Goal: Find specific page/section: Find specific page/section

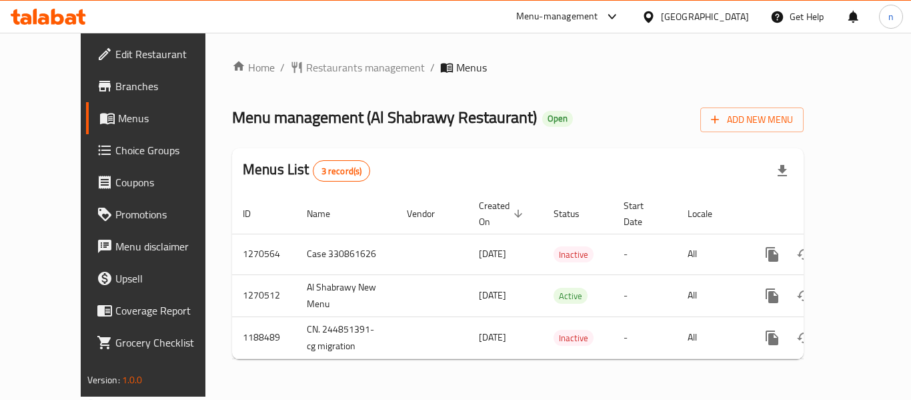
click at [656, 20] on icon at bounding box center [649, 17] width 14 height 14
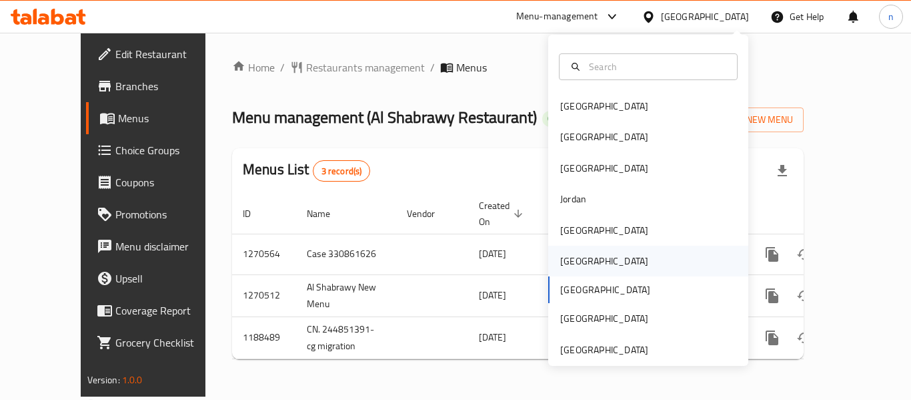
click at [564, 265] on div "[GEOGRAPHIC_DATA]" at bounding box center [604, 261] width 88 height 15
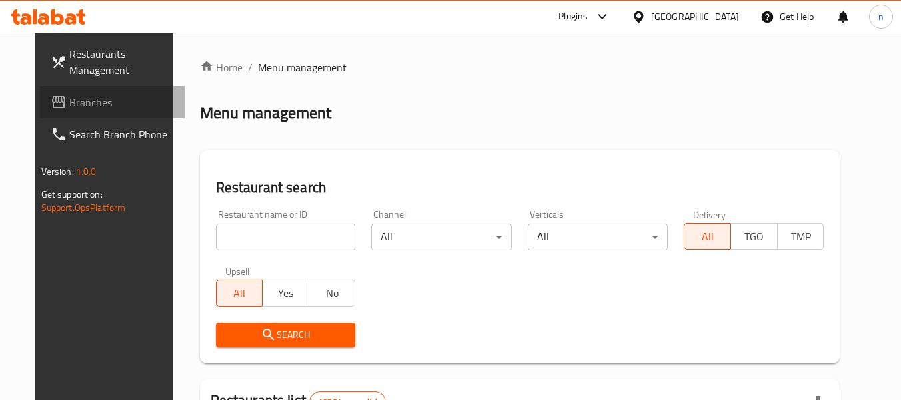
click at [69, 99] on span "Branches" at bounding box center [121, 102] width 105 height 16
